Goal: Find specific page/section: Find specific page/section

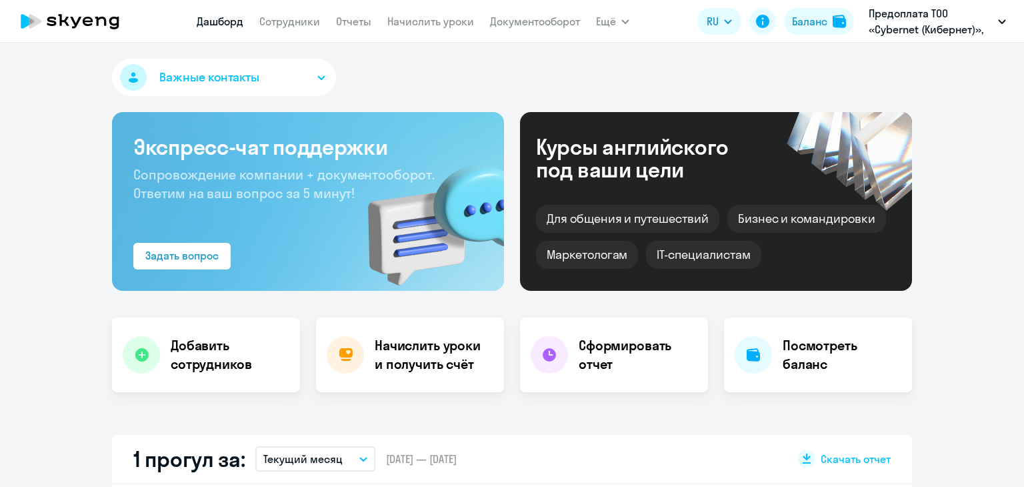
scroll to position [400, 0]
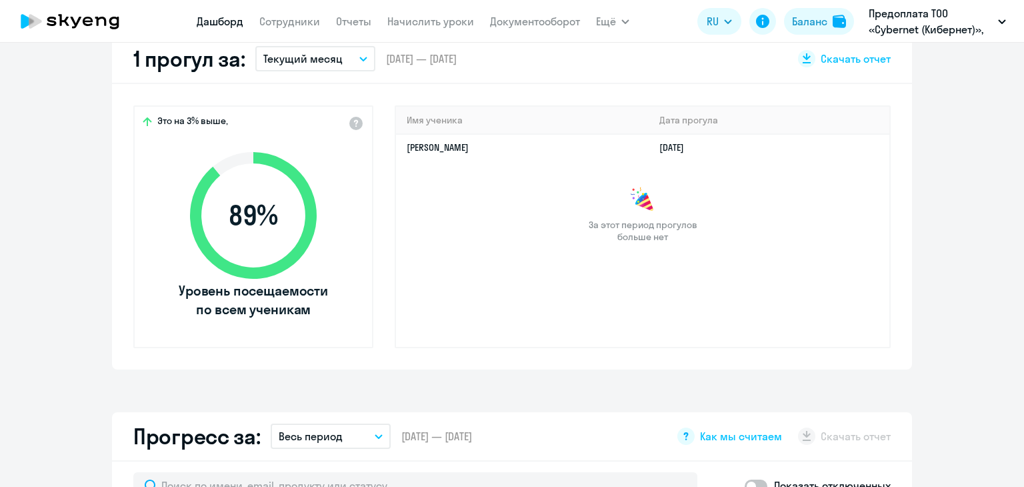
select select "30"
click at [293, 25] on link "Сотрудники" at bounding box center [289, 21] width 61 height 13
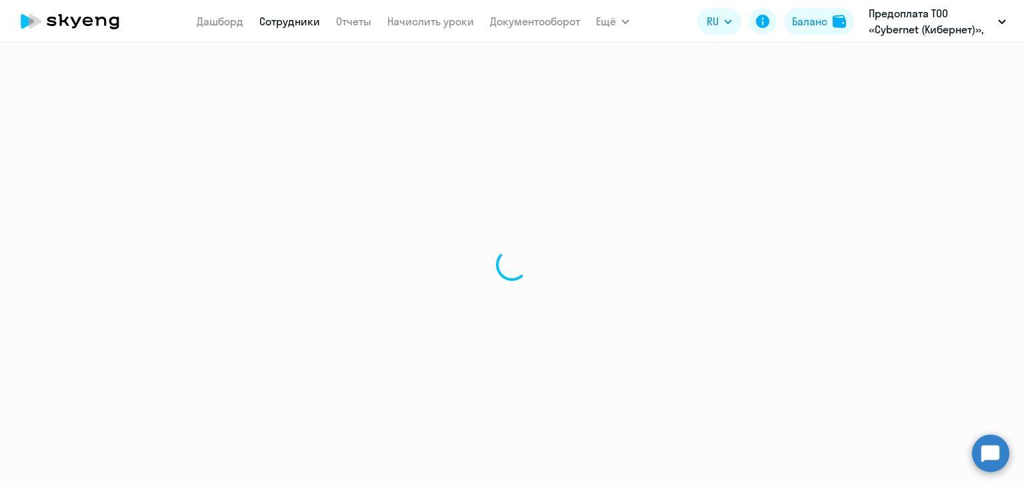
select select "30"
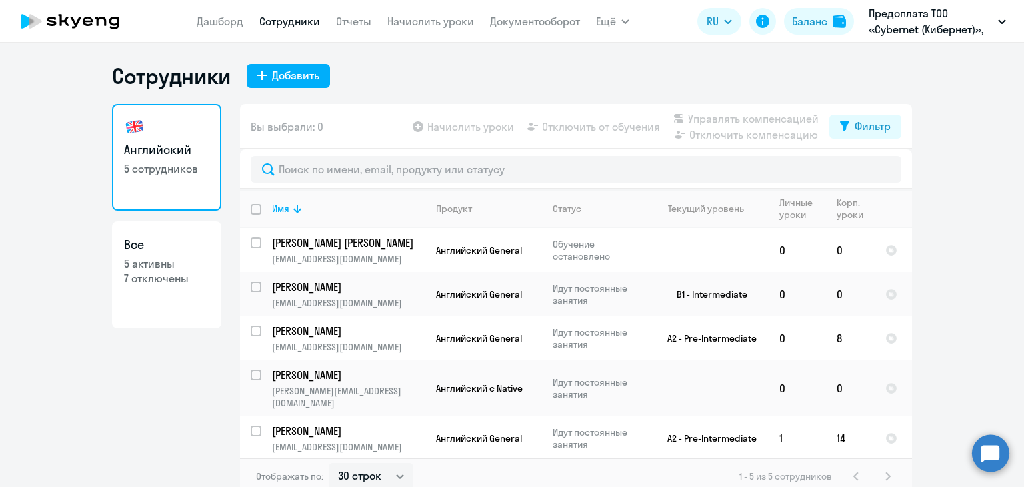
select select "30"
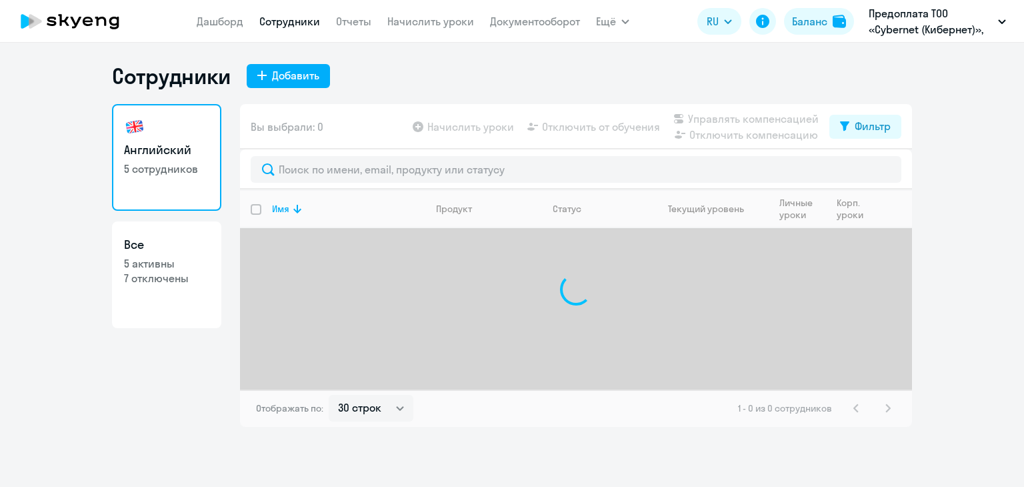
select select "30"
